Goal: Information Seeking & Learning: Learn about a topic

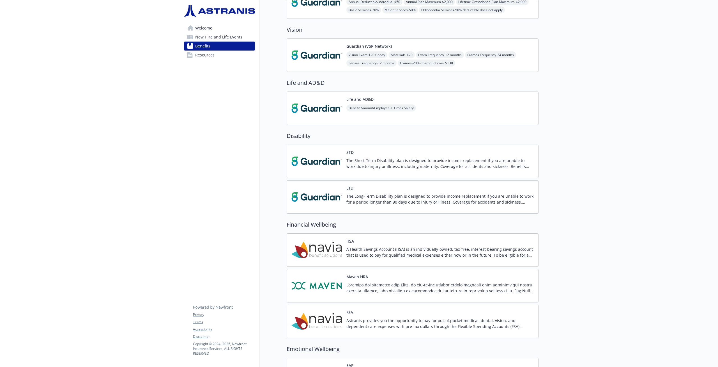
scroll to position [209, 0]
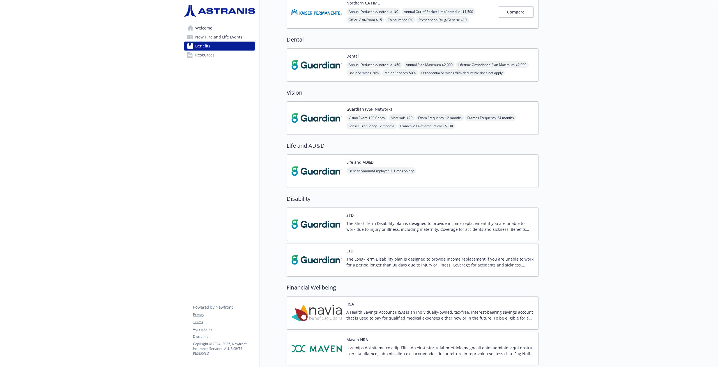
click at [208, 26] on span "Welcome" at bounding box center [203, 28] width 17 height 9
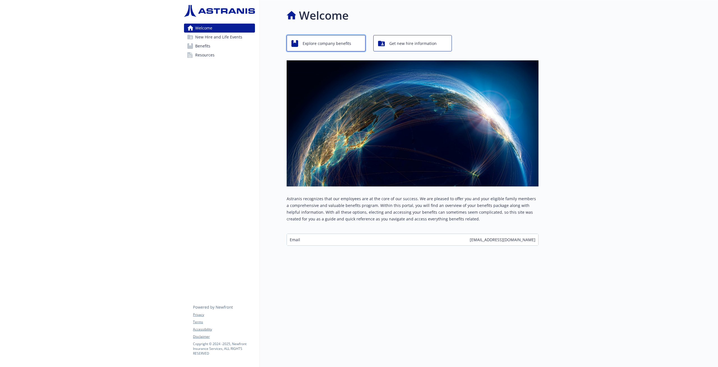
click at [341, 41] on span "Explore company benefits" at bounding box center [327, 43] width 49 height 11
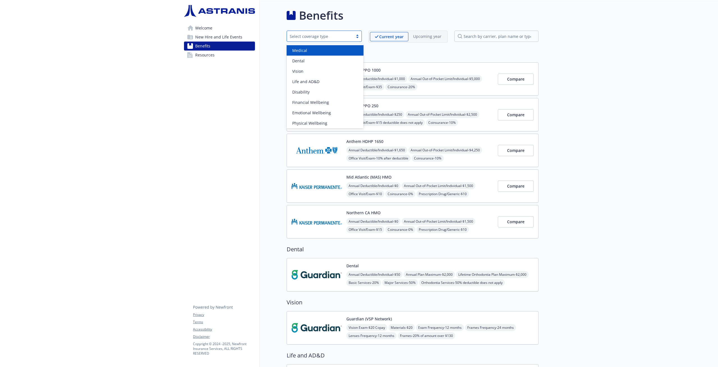
click at [358, 38] on div at bounding box center [357, 36] width 8 height 4
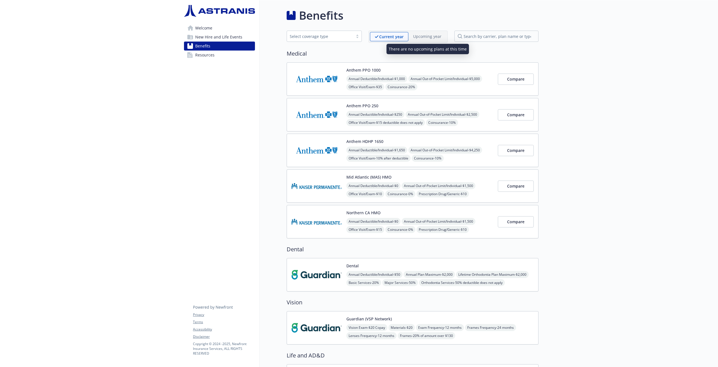
click at [434, 36] on p "Upcoming year" at bounding box center [427, 36] width 28 height 6
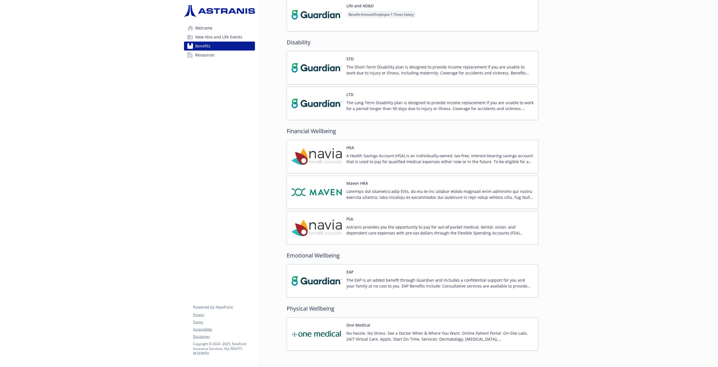
scroll to position [355, 0]
